Goal: Information Seeking & Learning: Learn about a topic

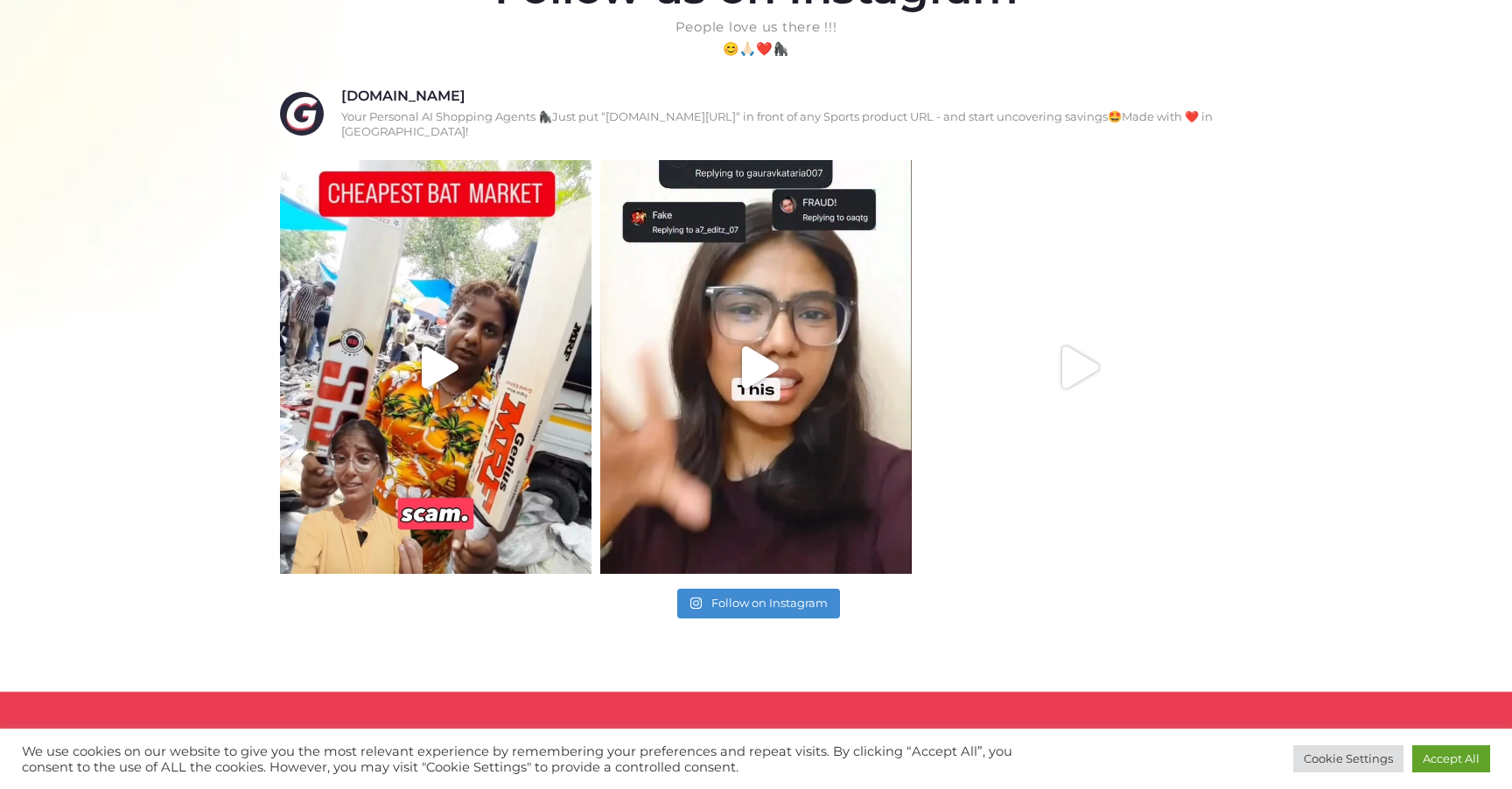
scroll to position [1059, 0]
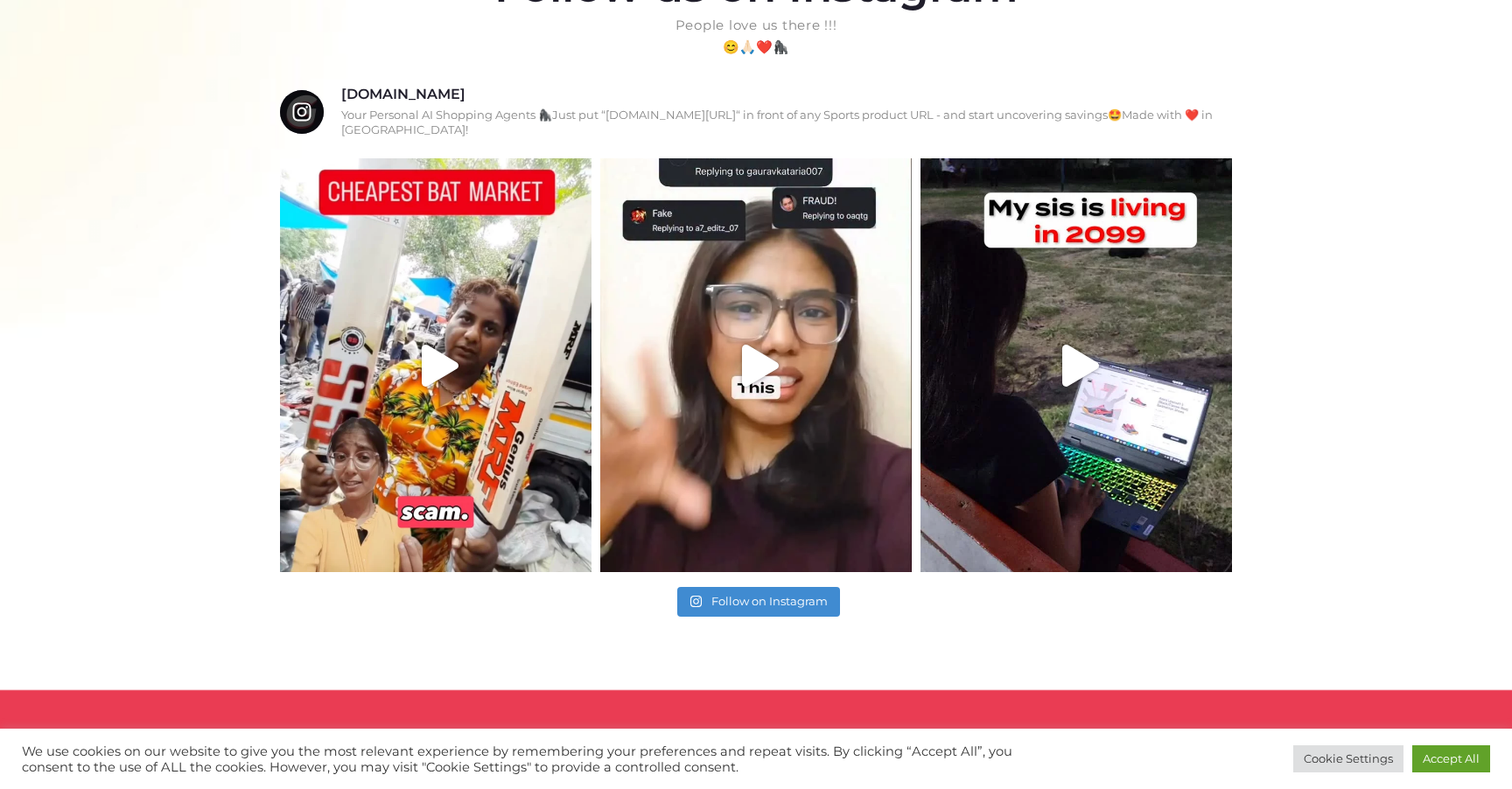
click at [382, 91] on h3 "redg.app" at bounding box center [403, 95] width 124 height 19
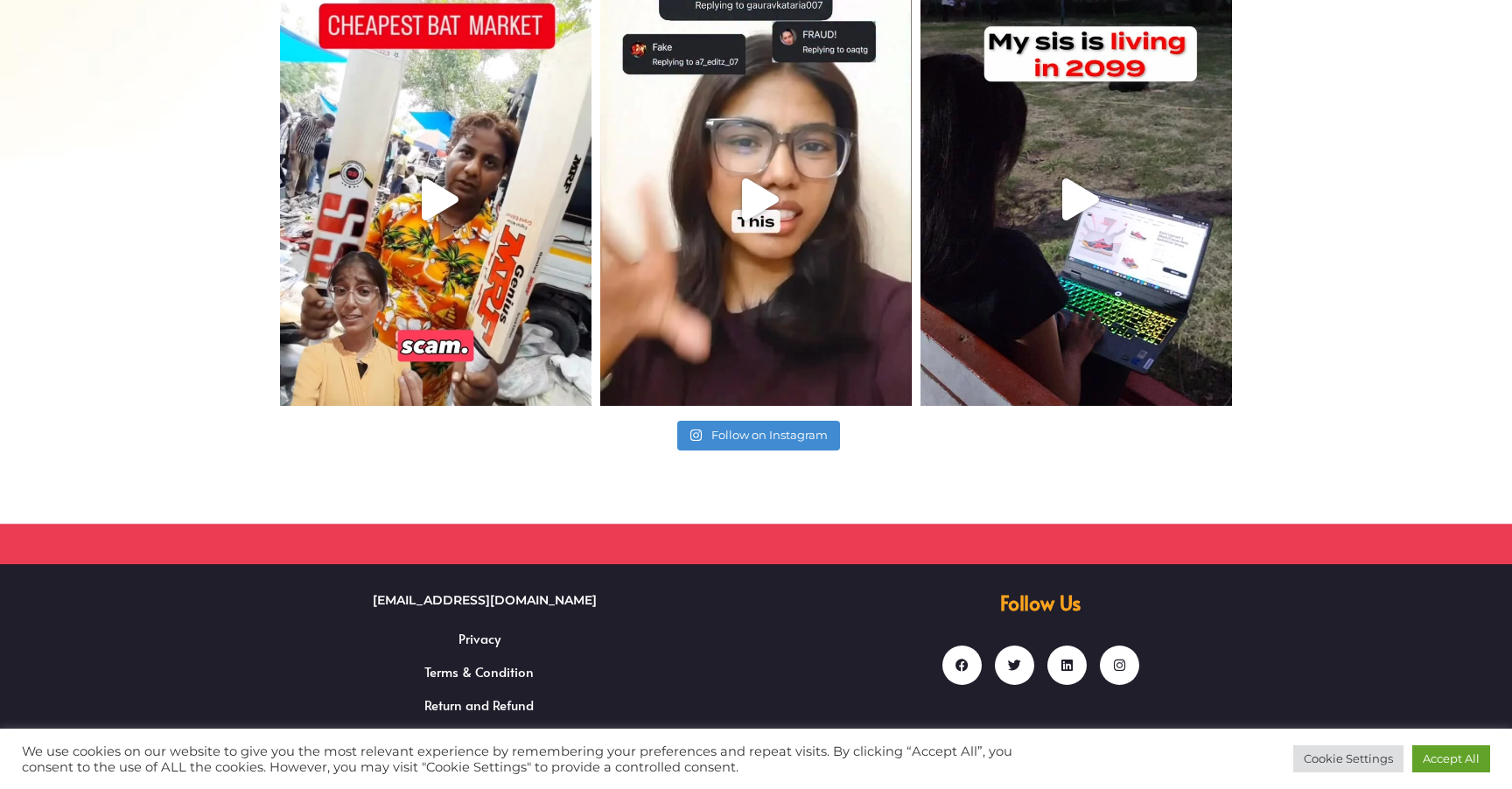
scroll to position [0, 0]
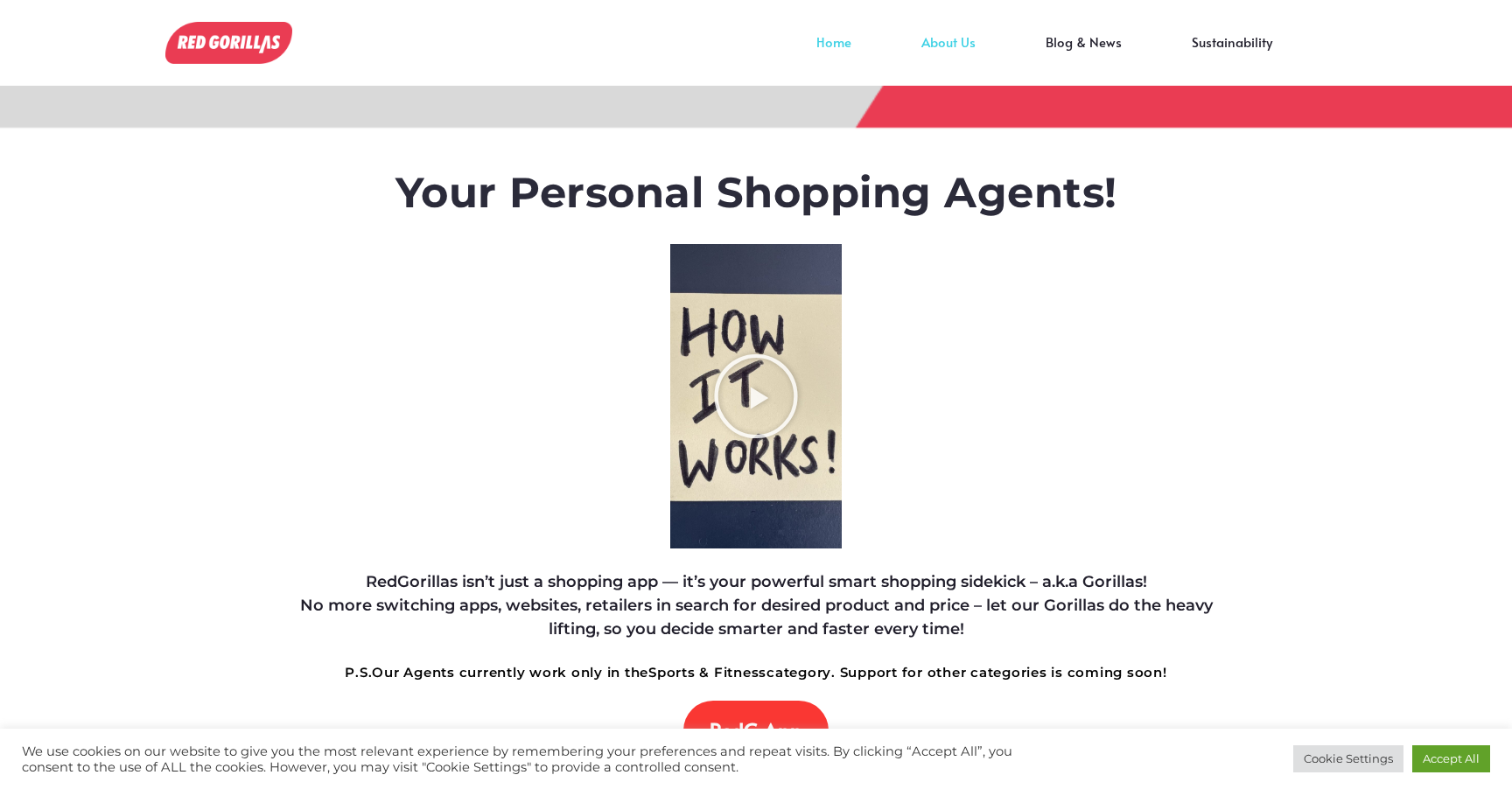
click at [934, 47] on link "About Us" at bounding box center [948, 55] width 124 height 27
click at [1002, 59] on link "About Us" at bounding box center [948, 55] width 124 height 27
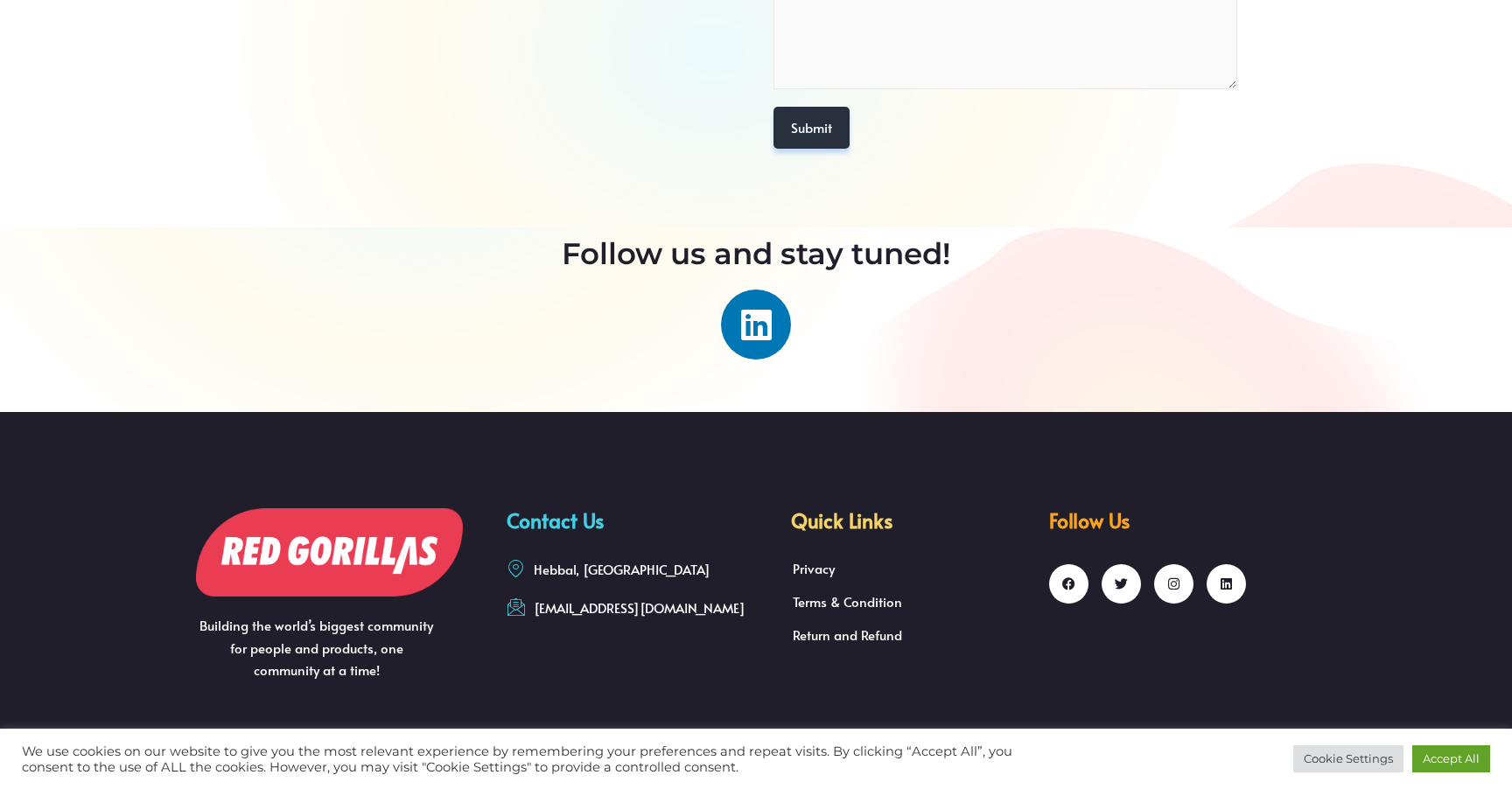
scroll to position [1219, 0]
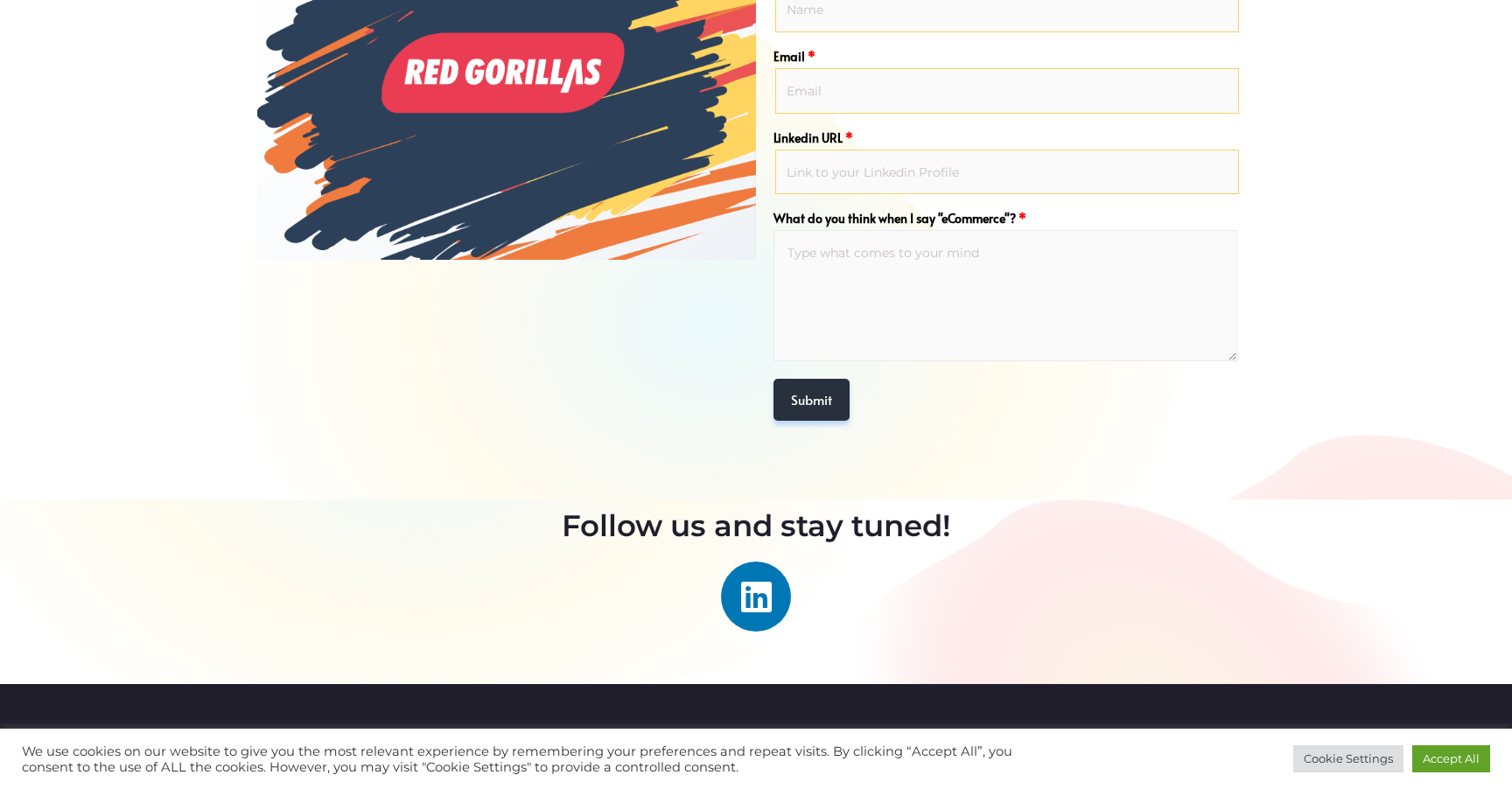
scroll to position [1256, 0]
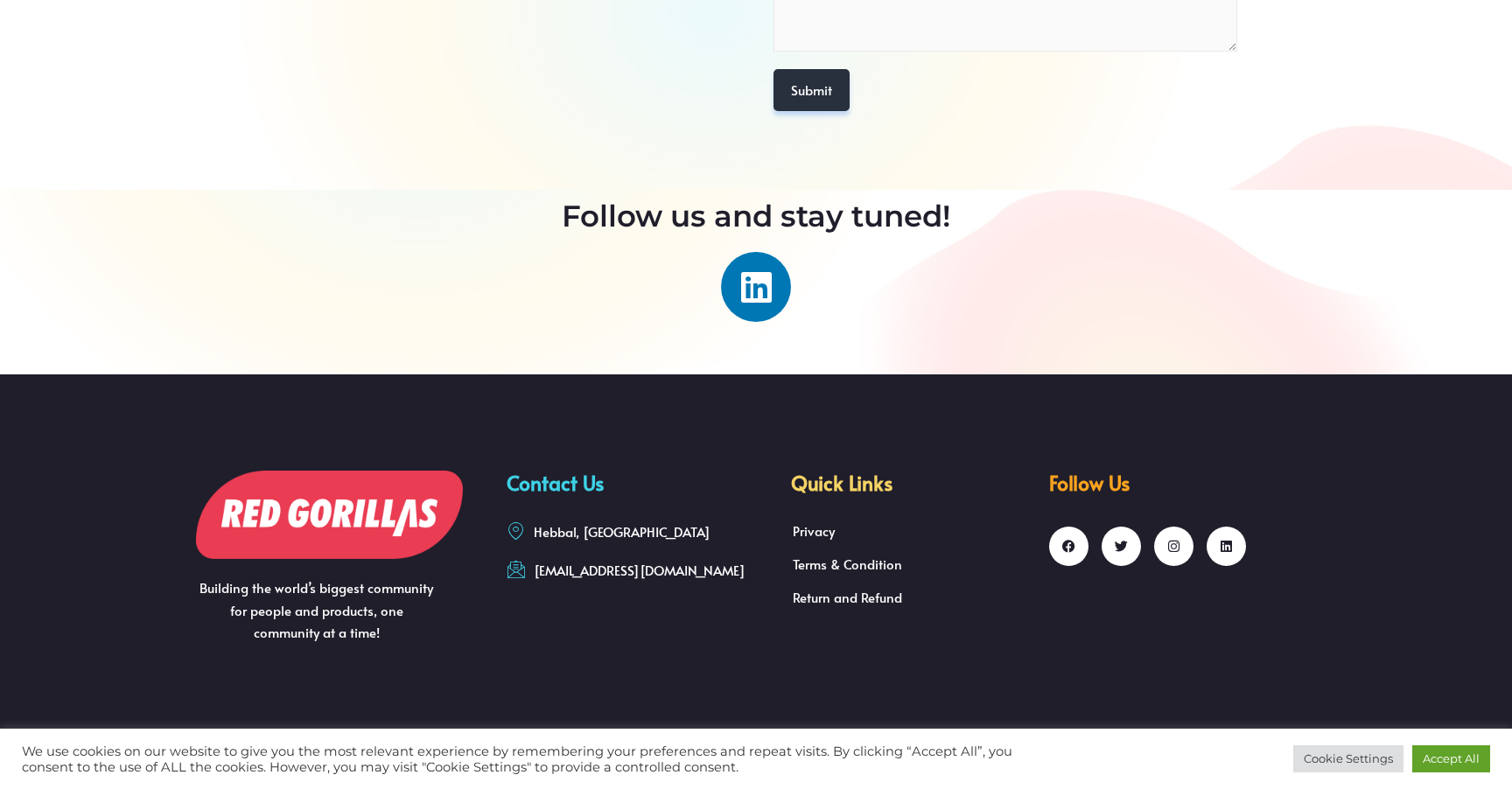
click at [397, 616] on span "Building the world’s biggest community for people and products, one community a…" at bounding box center [316, 610] width 234 height 63
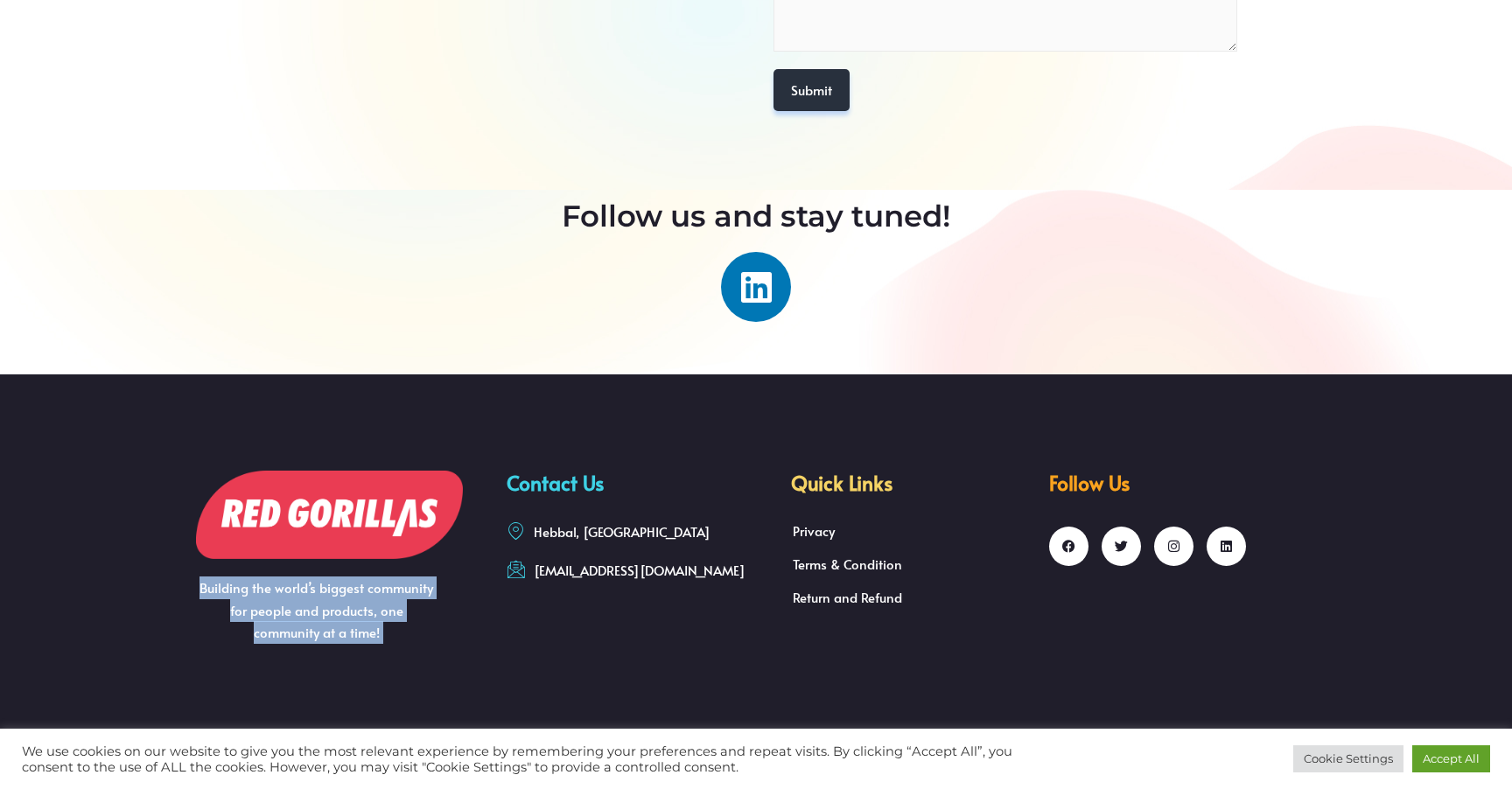
click at [397, 616] on span "Building the world’s biggest community for people and products, one community a…" at bounding box center [316, 610] width 234 height 63
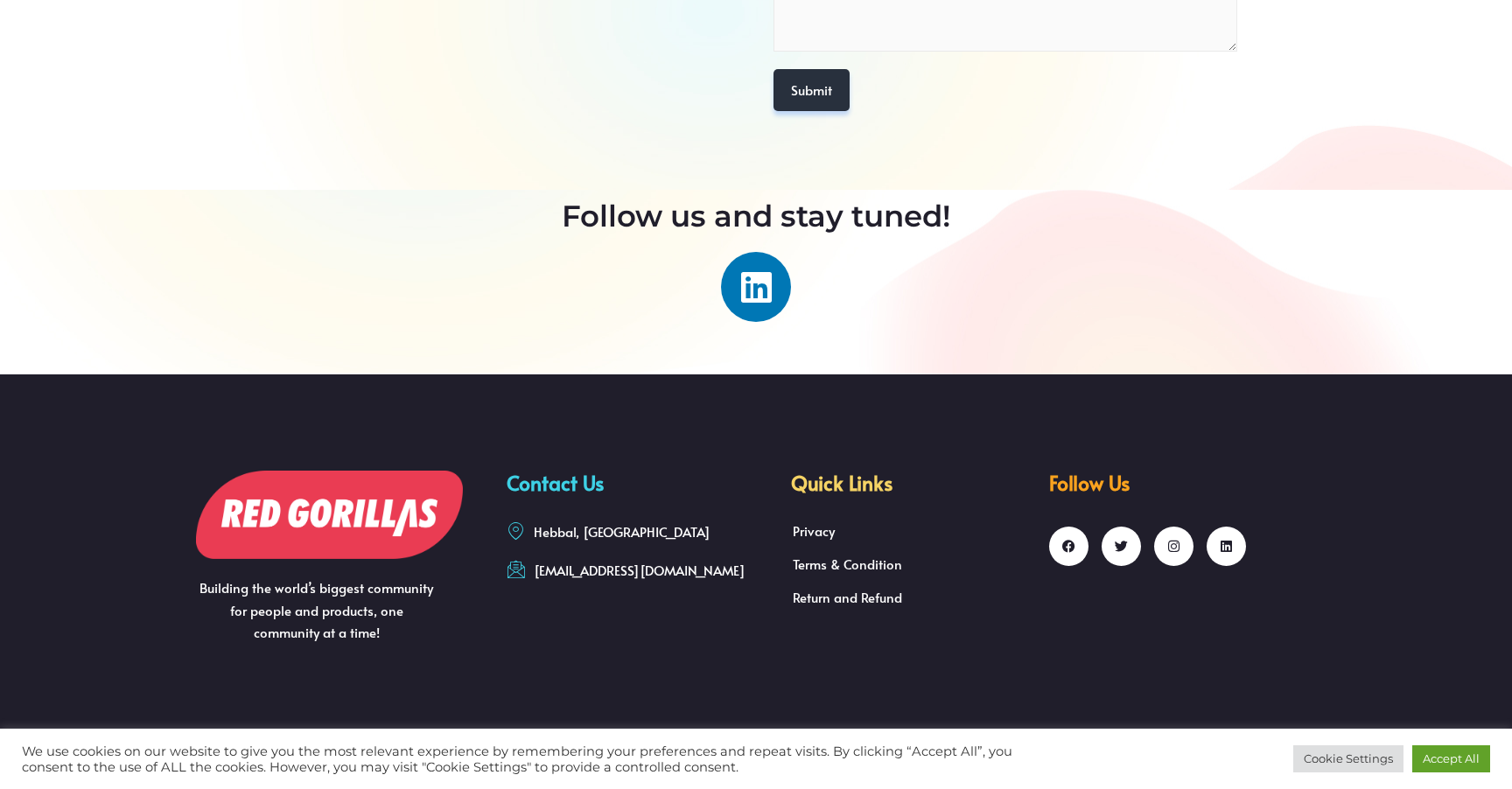
click at [620, 539] on link "Hebbal, [GEOGRAPHIC_DATA]" at bounding box center [609, 532] width 204 height 21
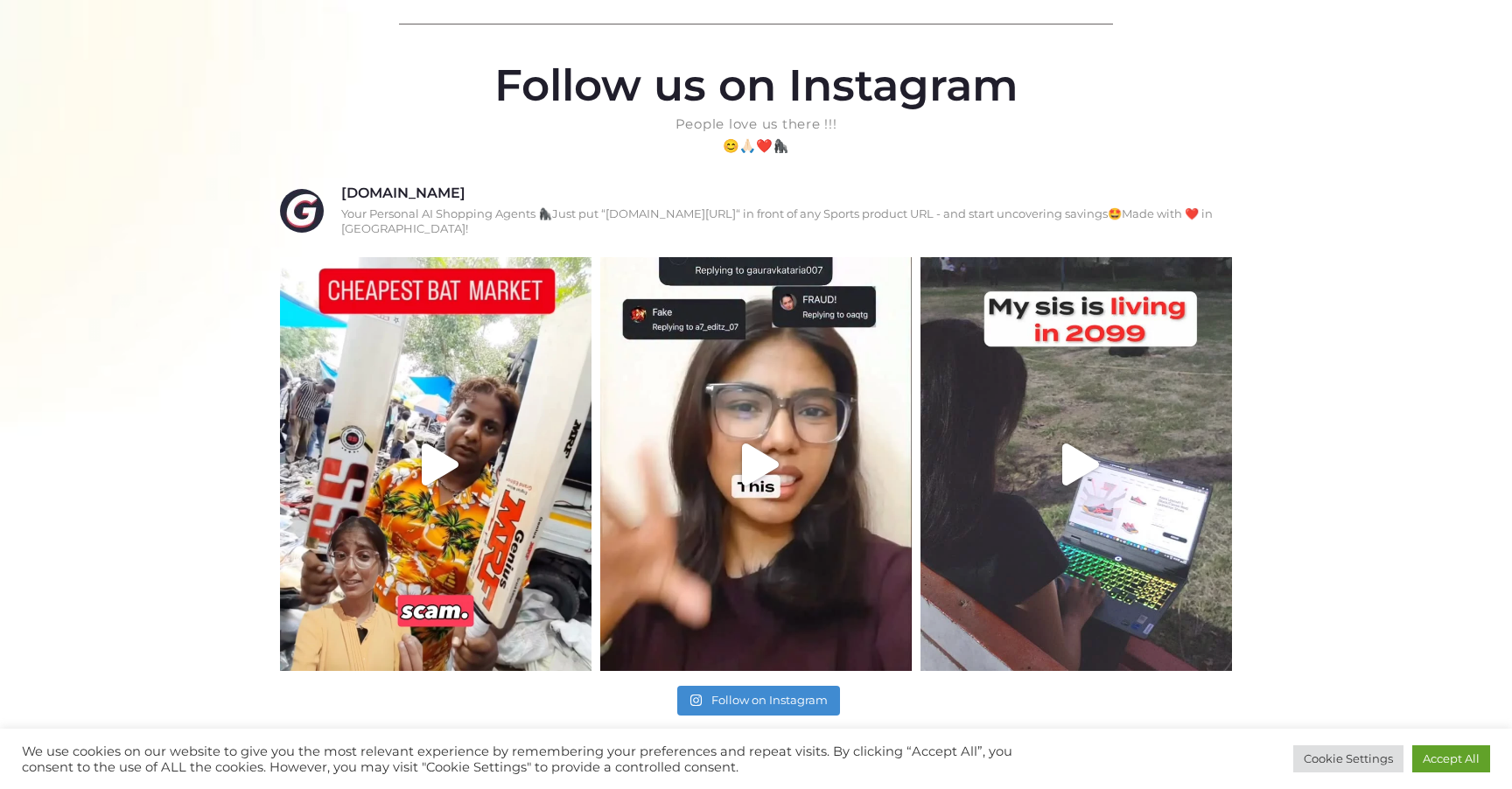
scroll to position [957, 0]
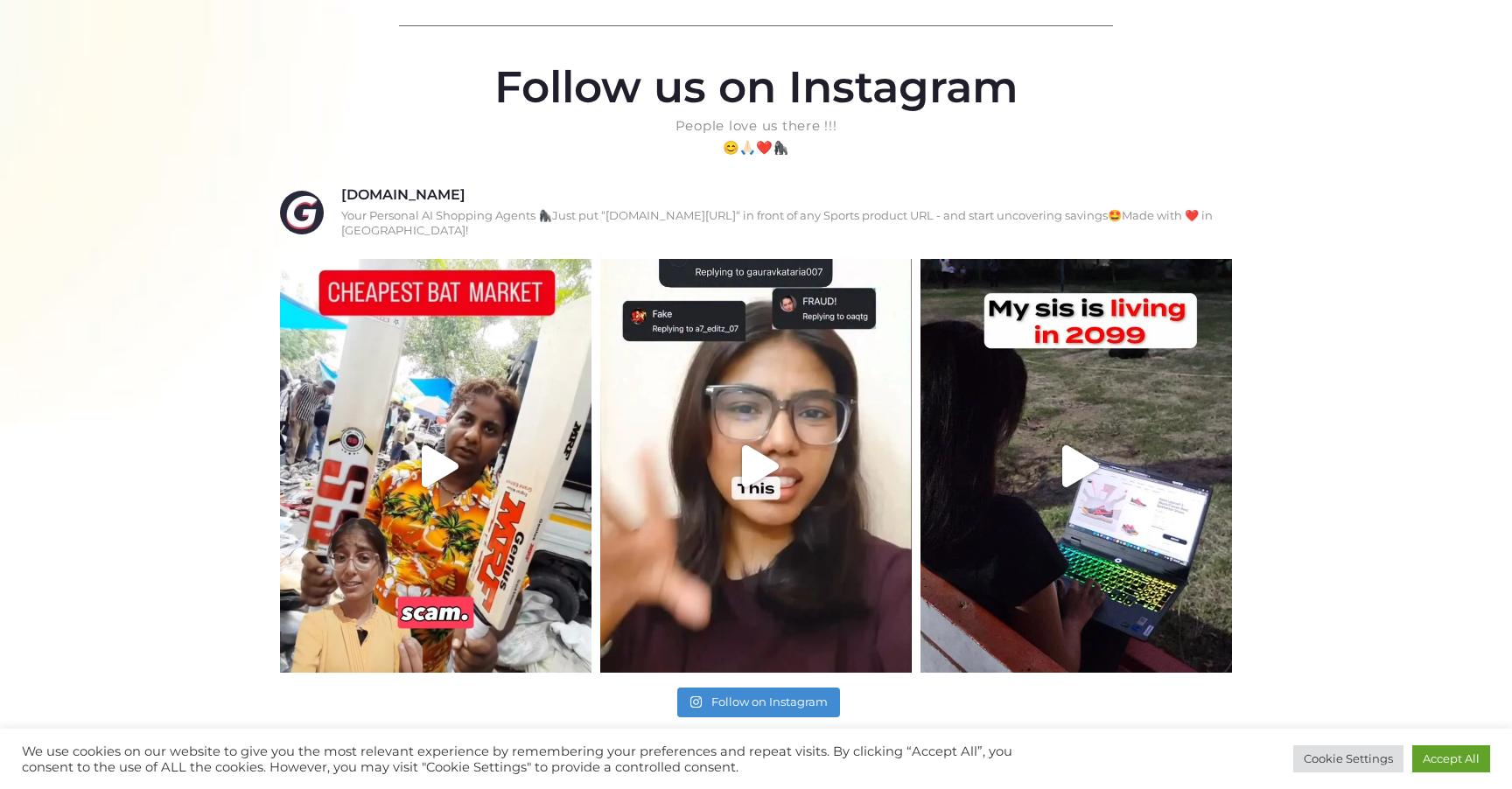
click at [1051, 461] on img at bounding box center [1076, 465] width 311 height 414
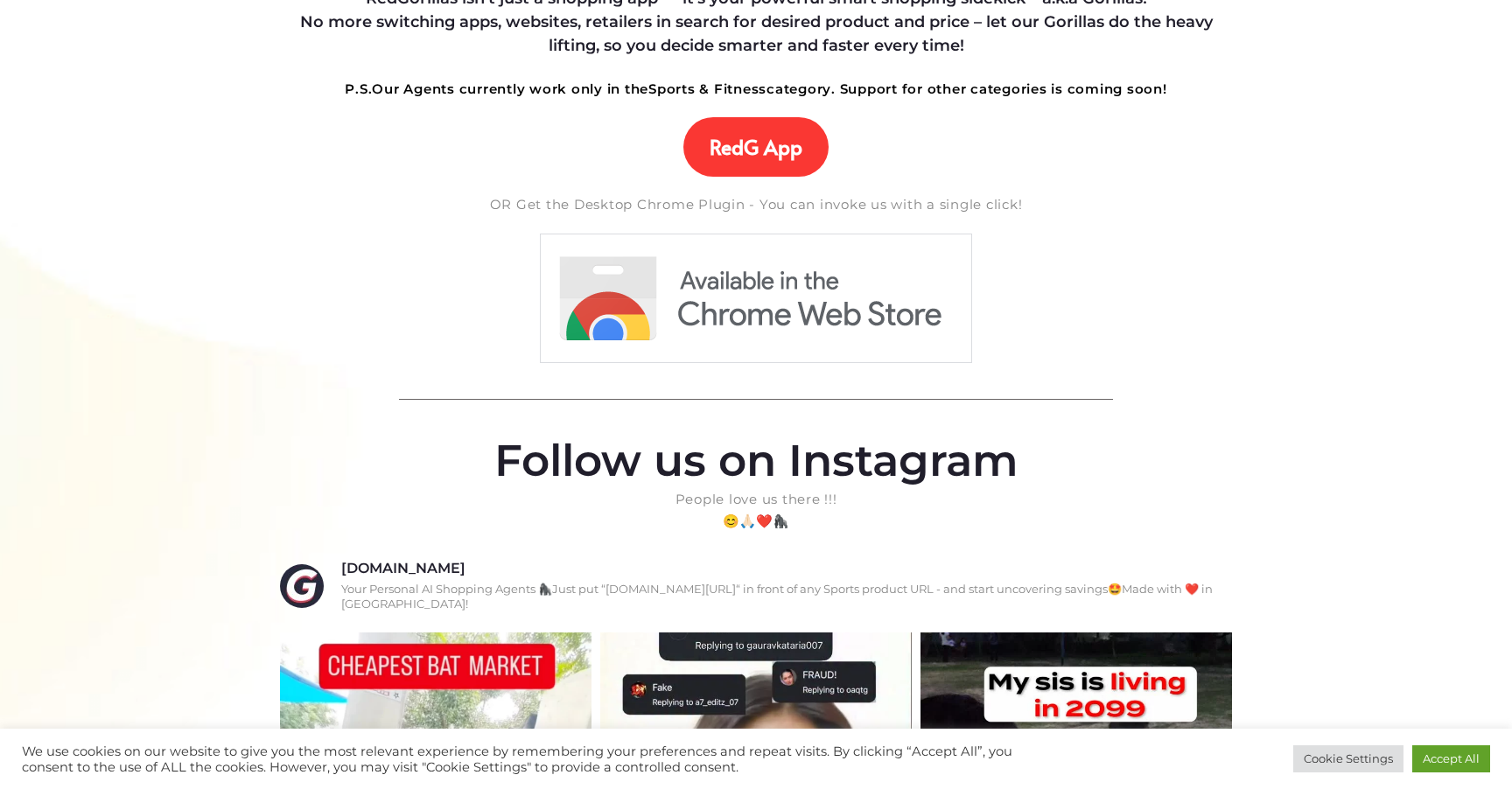
scroll to position [0, 0]
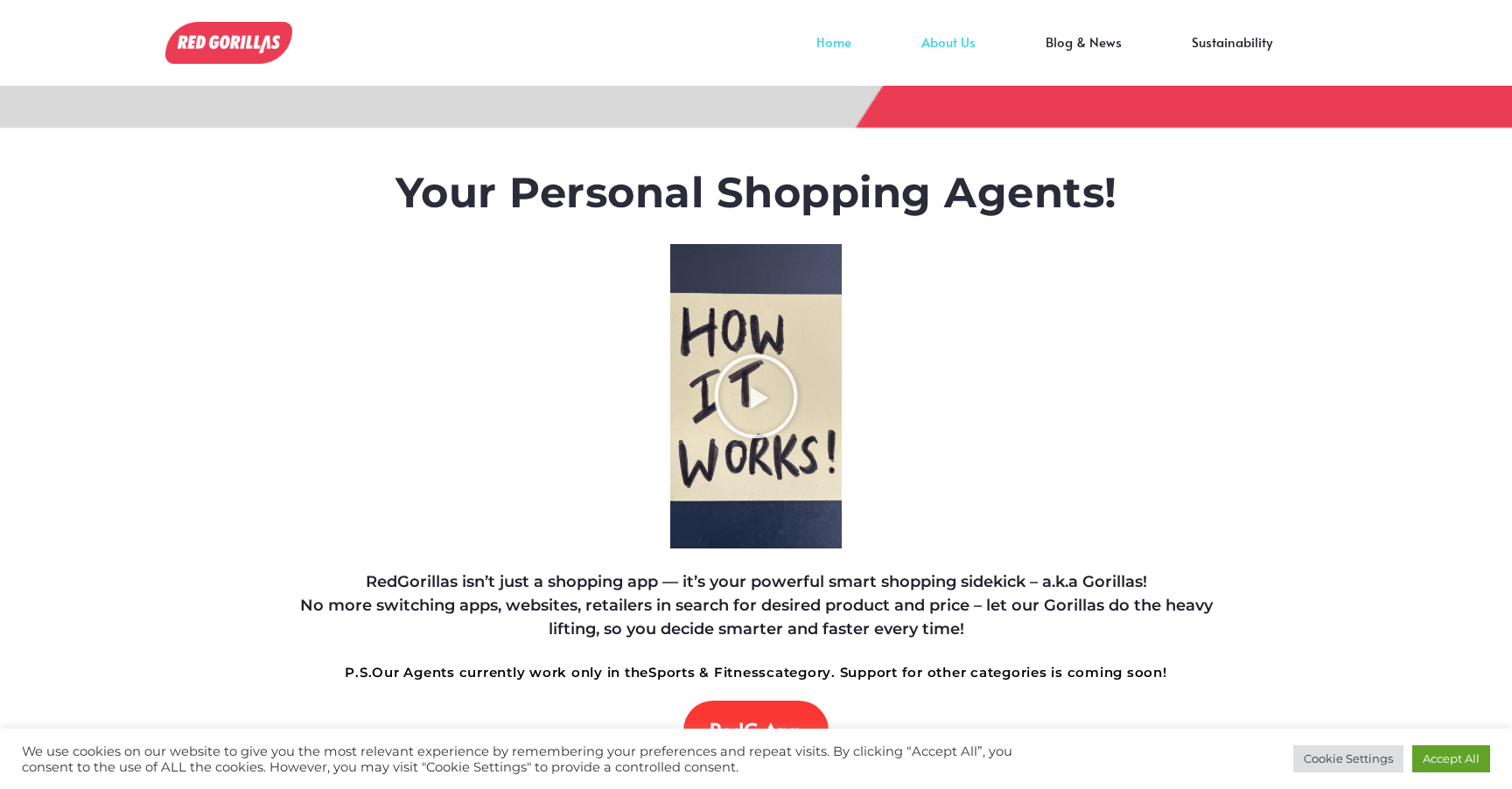
click at [970, 42] on link "About Us" at bounding box center [948, 55] width 124 height 27
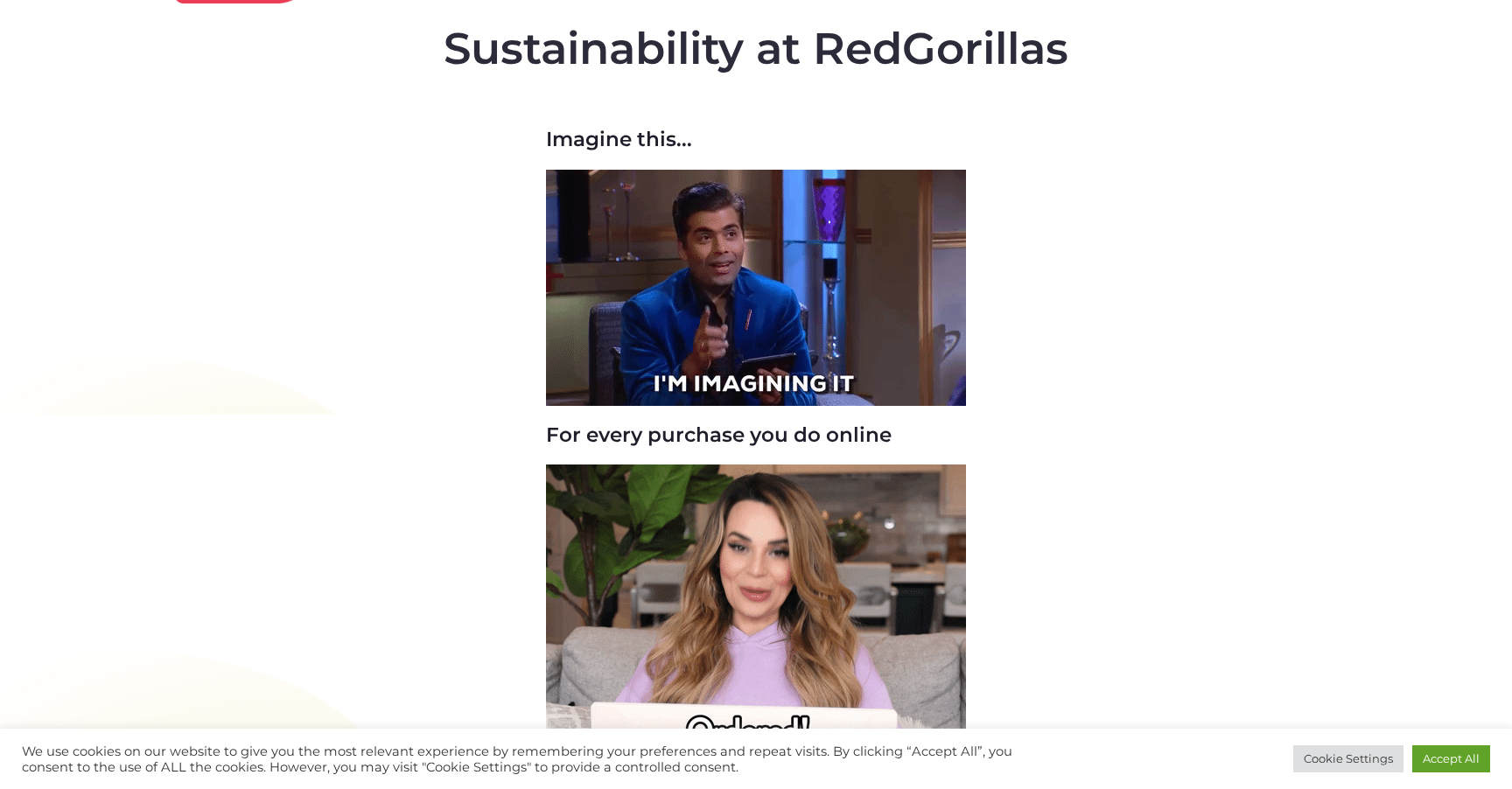
scroll to position [73, 0]
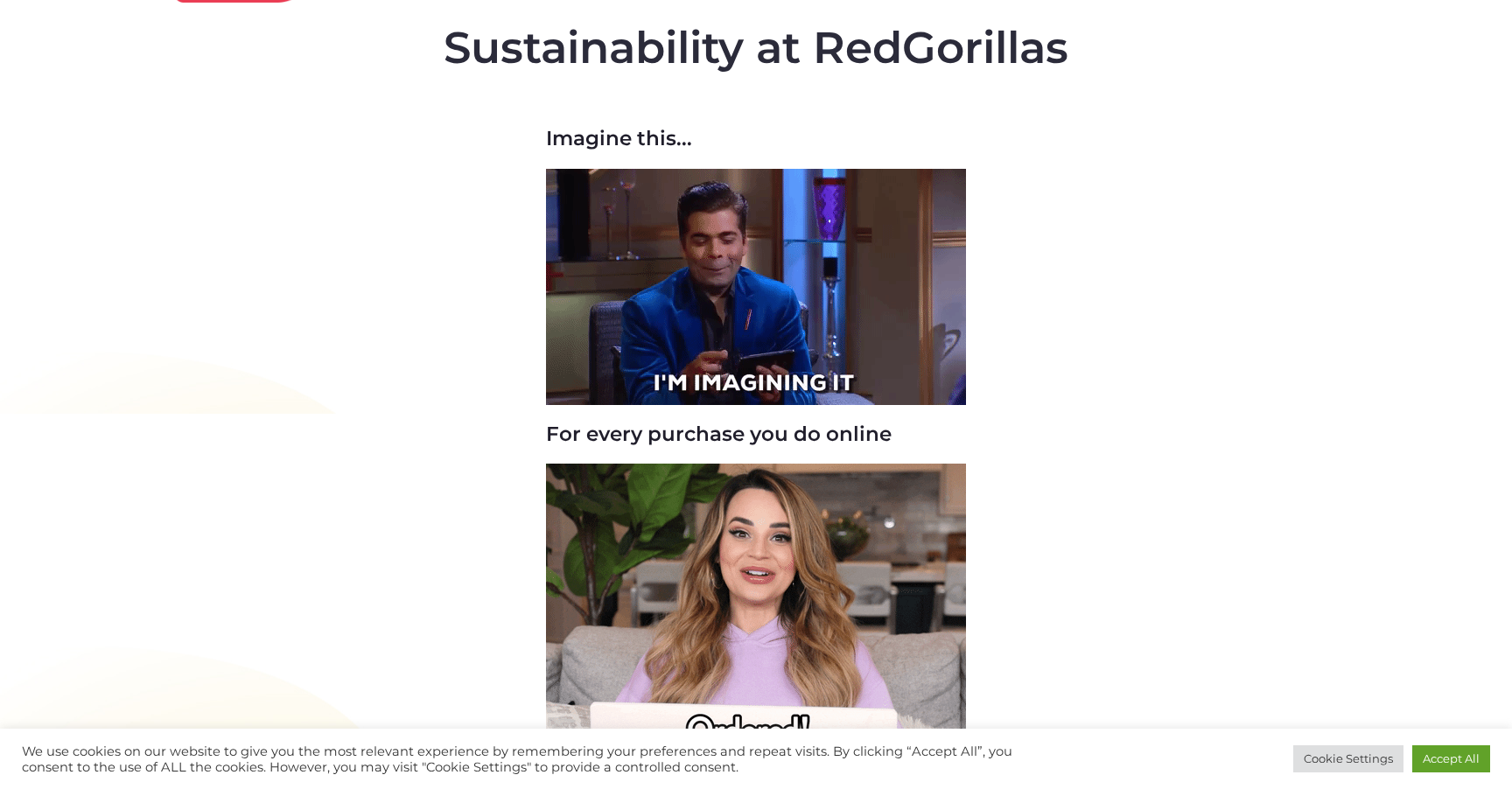
click at [804, 334] on img at bounding box center [756, 287] width 420 height 237
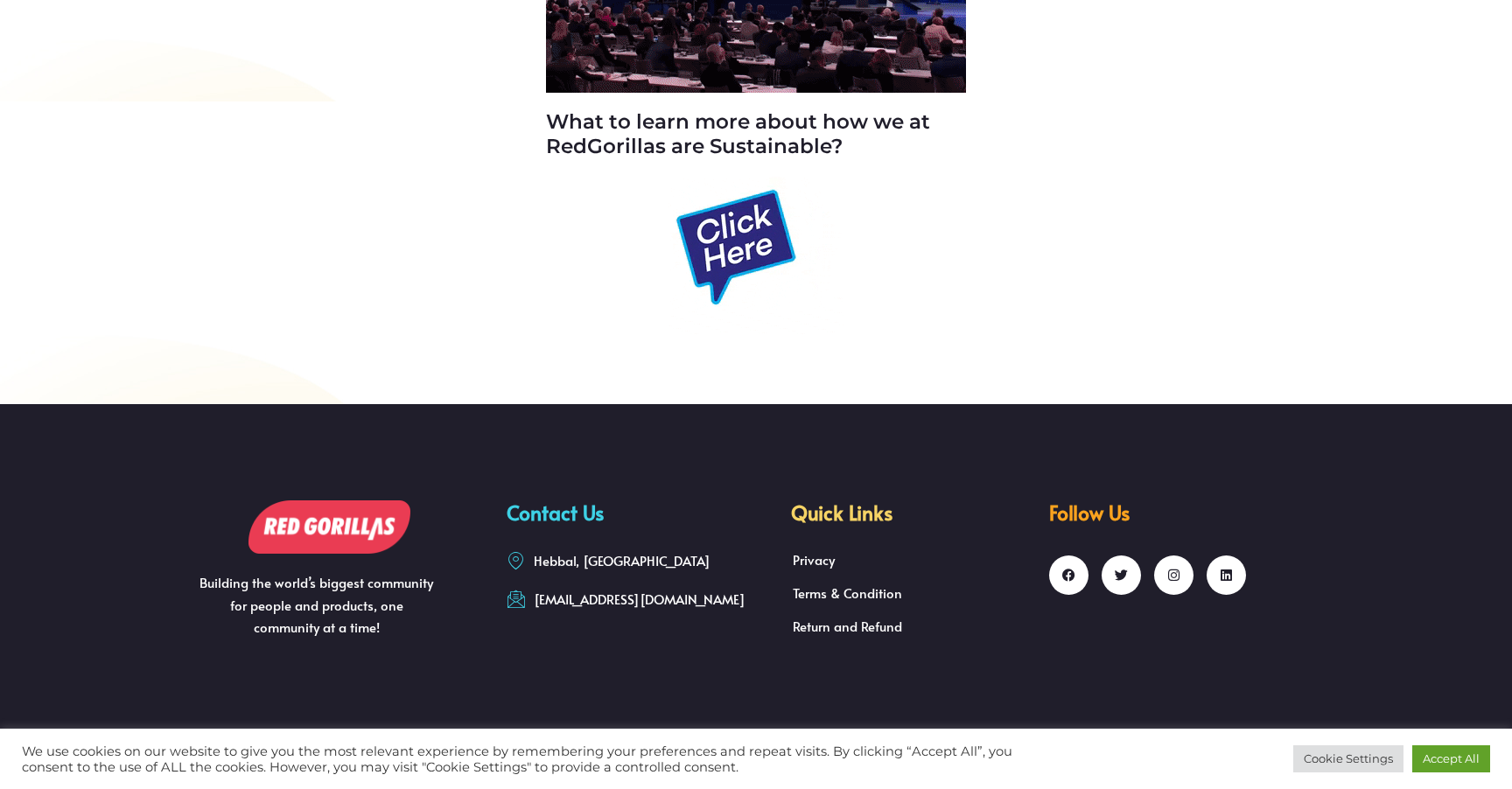
scroll to position [6683, 0]
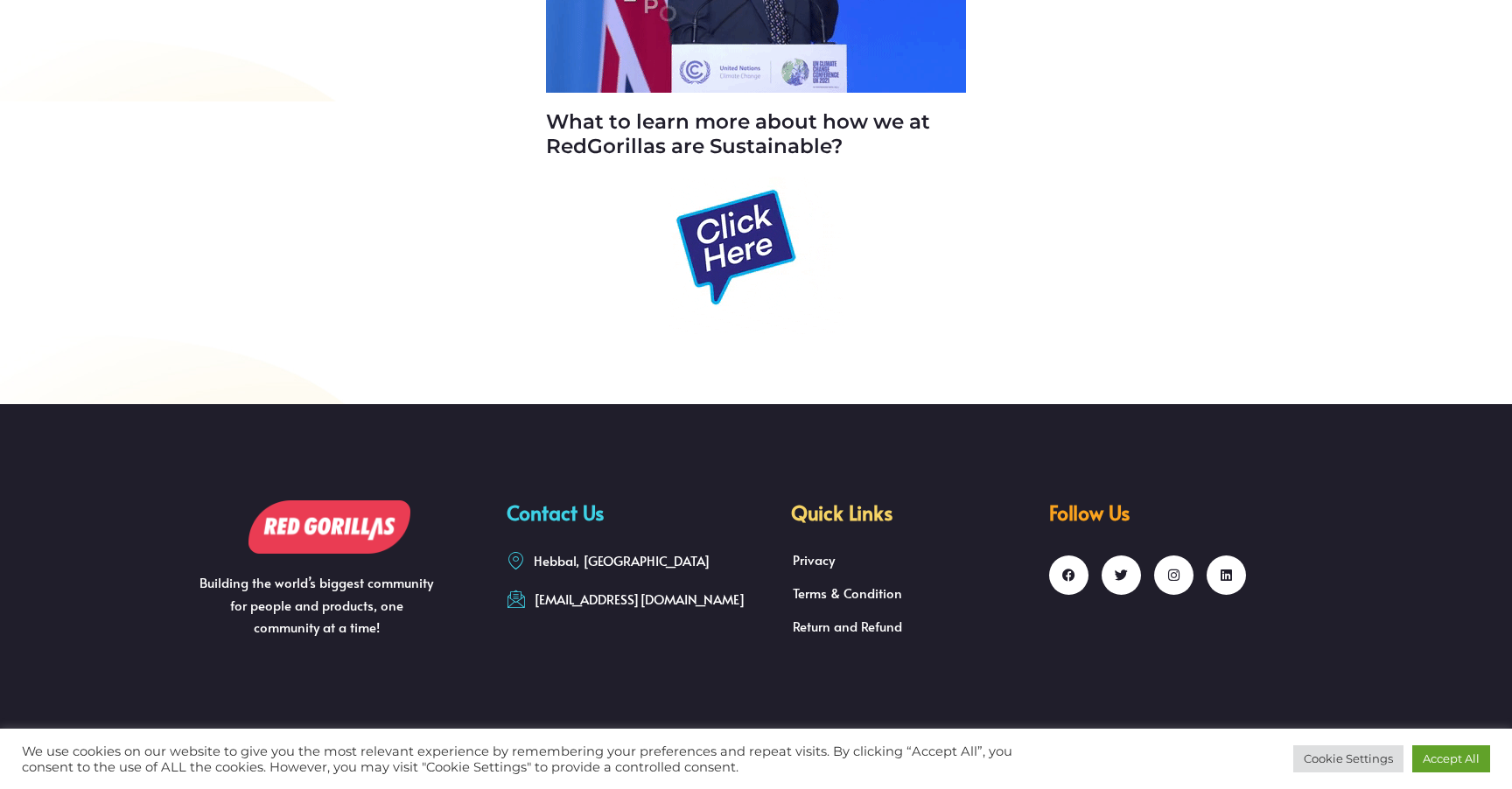
click at [753, 300] on img at bounding box center [755, 255] width 175 height 158
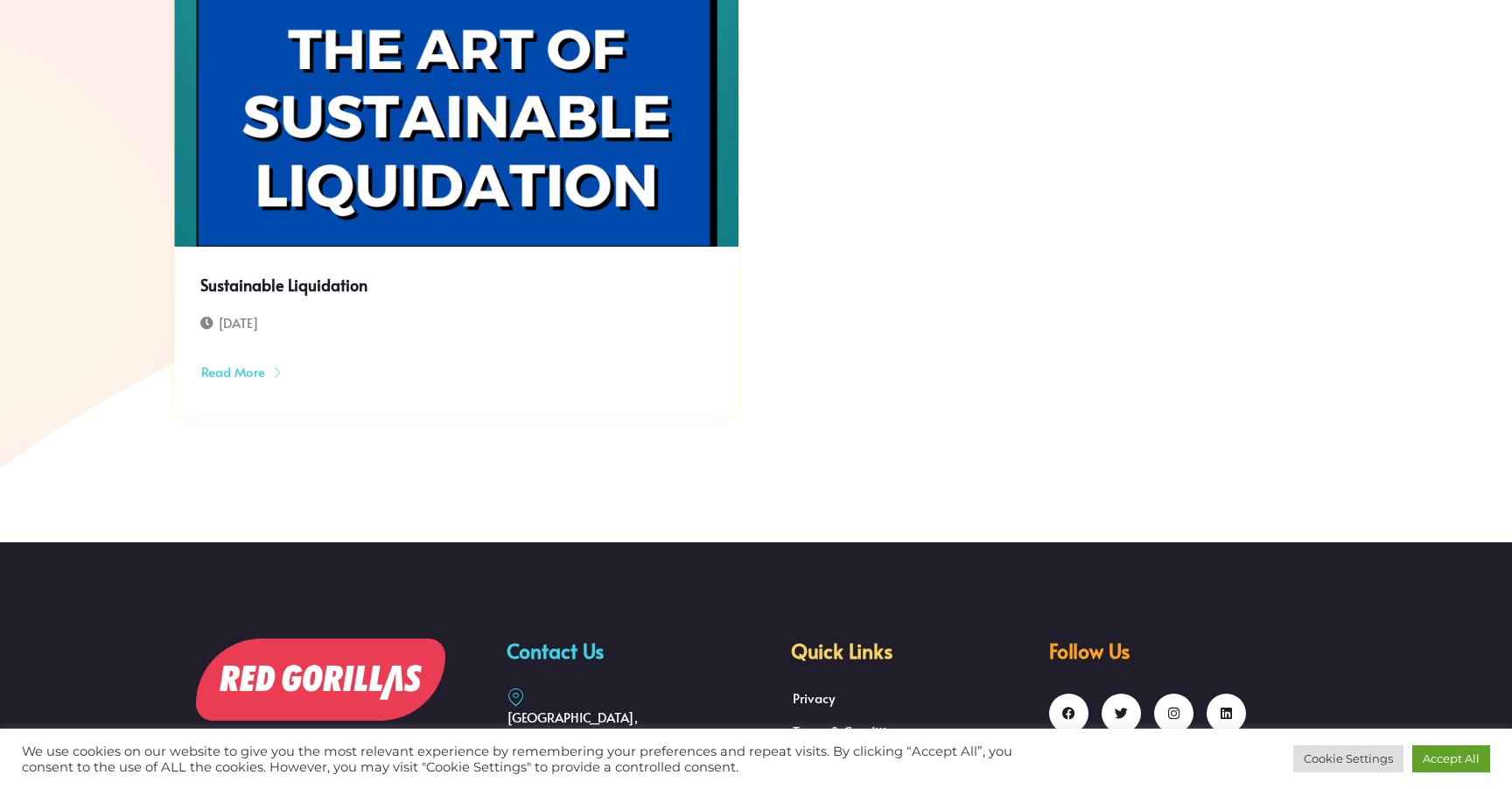
scroll to position [6974, 0]
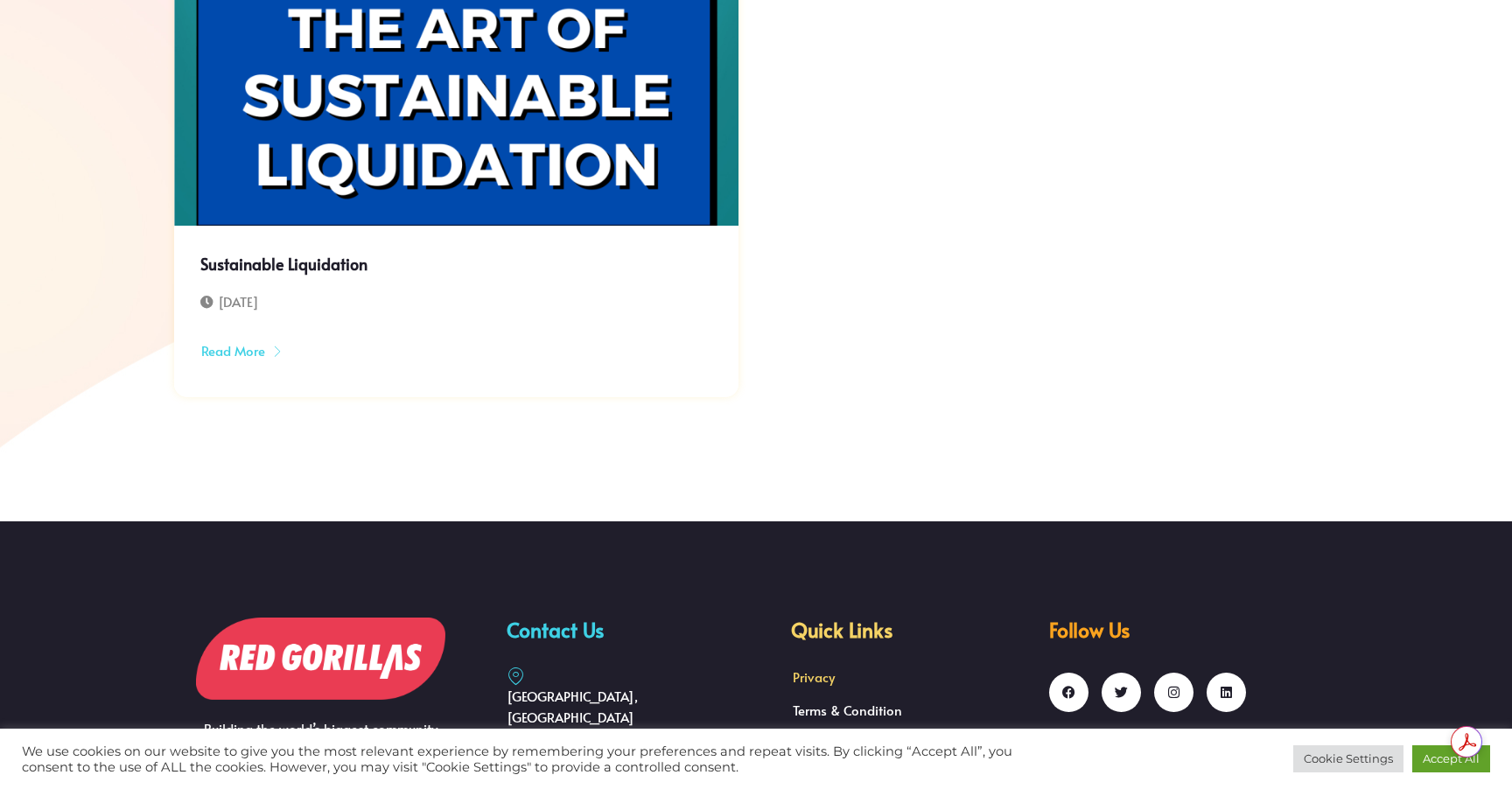
click at [802, 660] on link "Privacy" at bounding box center [906, 677] width 252 height 34
click at [860, 727] on link "Return and Refund" at bounding box center [906, 744] width 252 height 34
click at [865, 694] on link "Terms & Condition" at bounding box center [906, 711] width 252 height 34
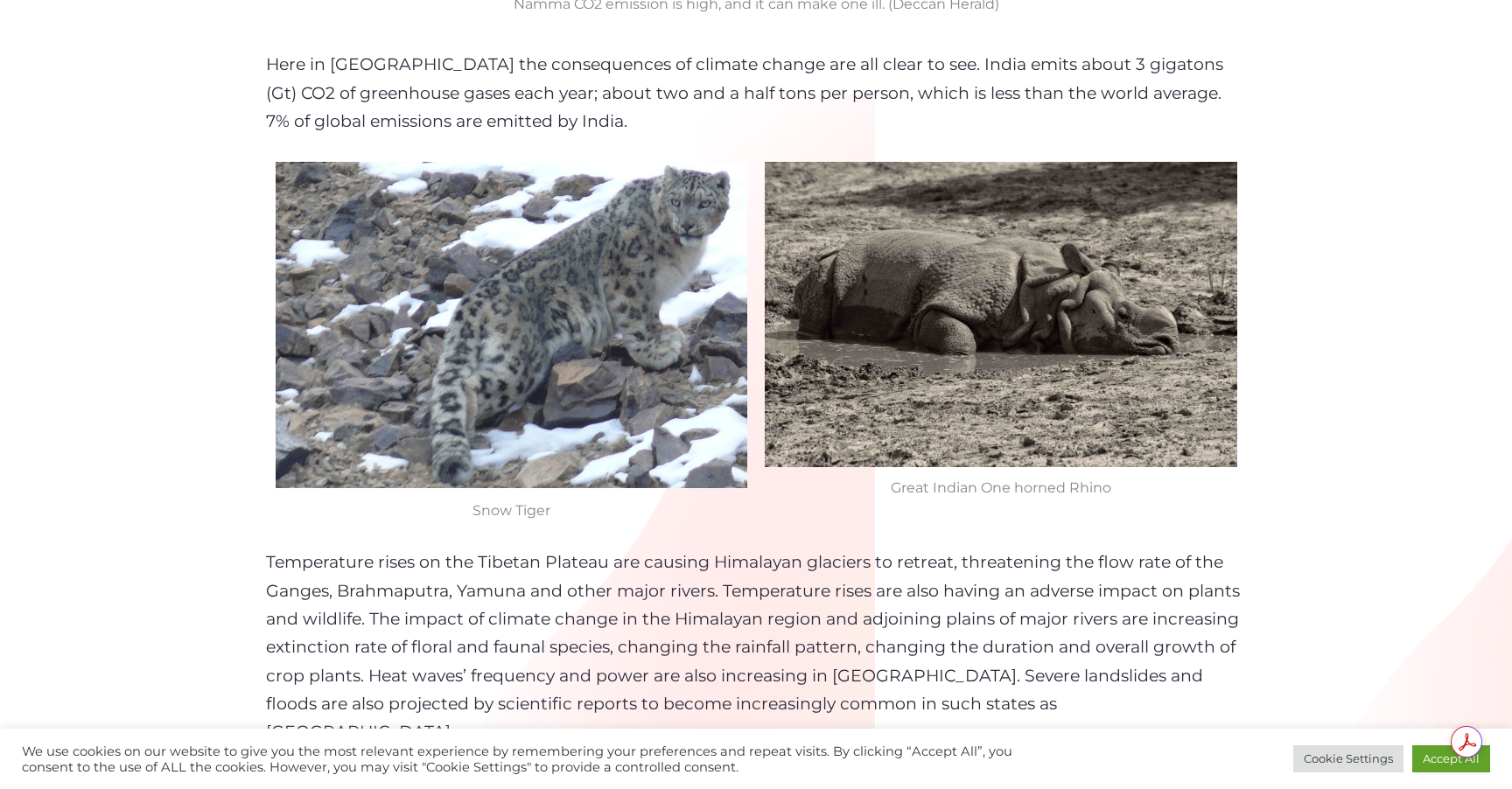
scroll to position [0, 0]
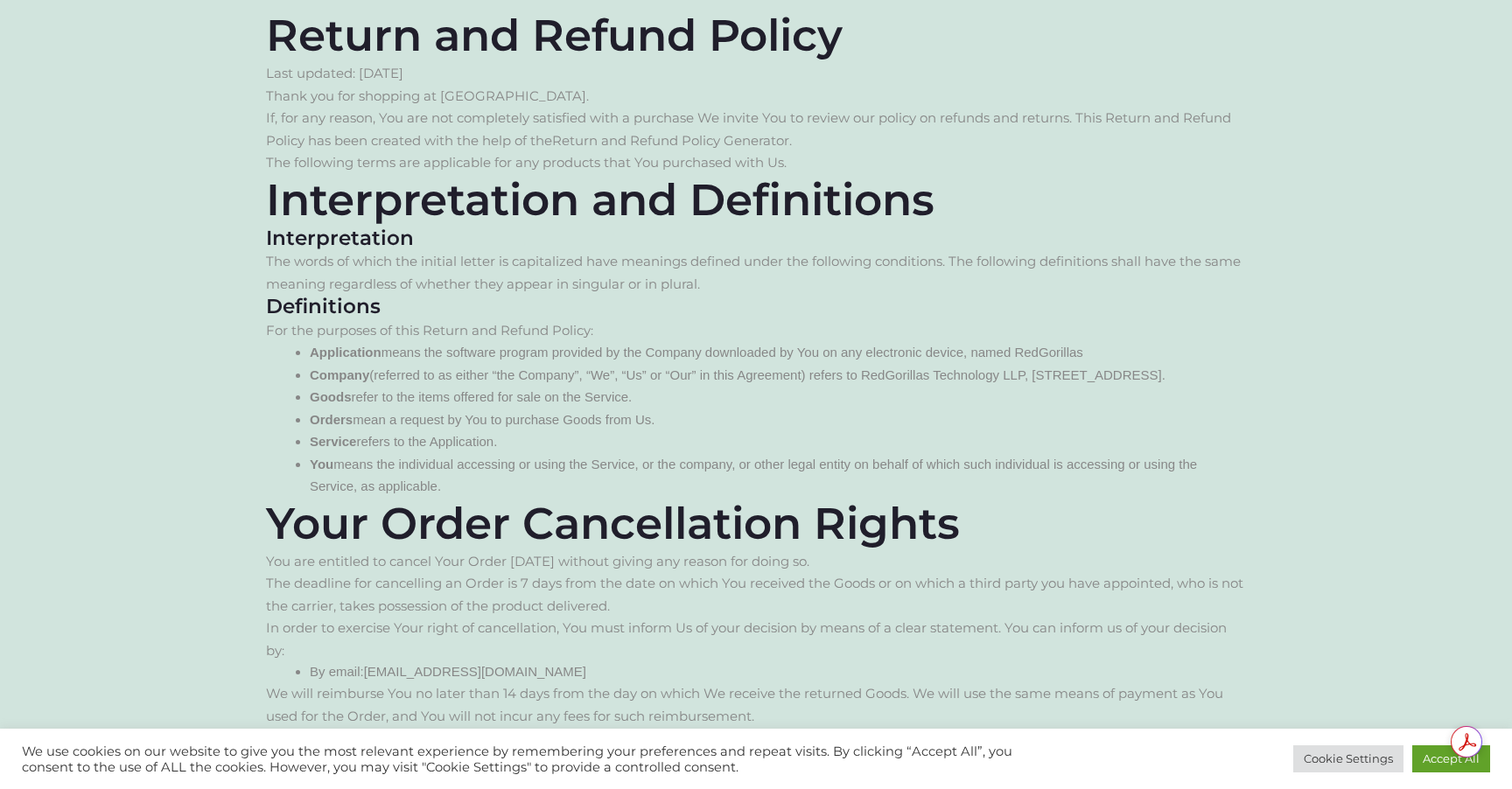
scroll to position [616, 0]
